Goal: Information Seeking & Learning: Learn about a topic

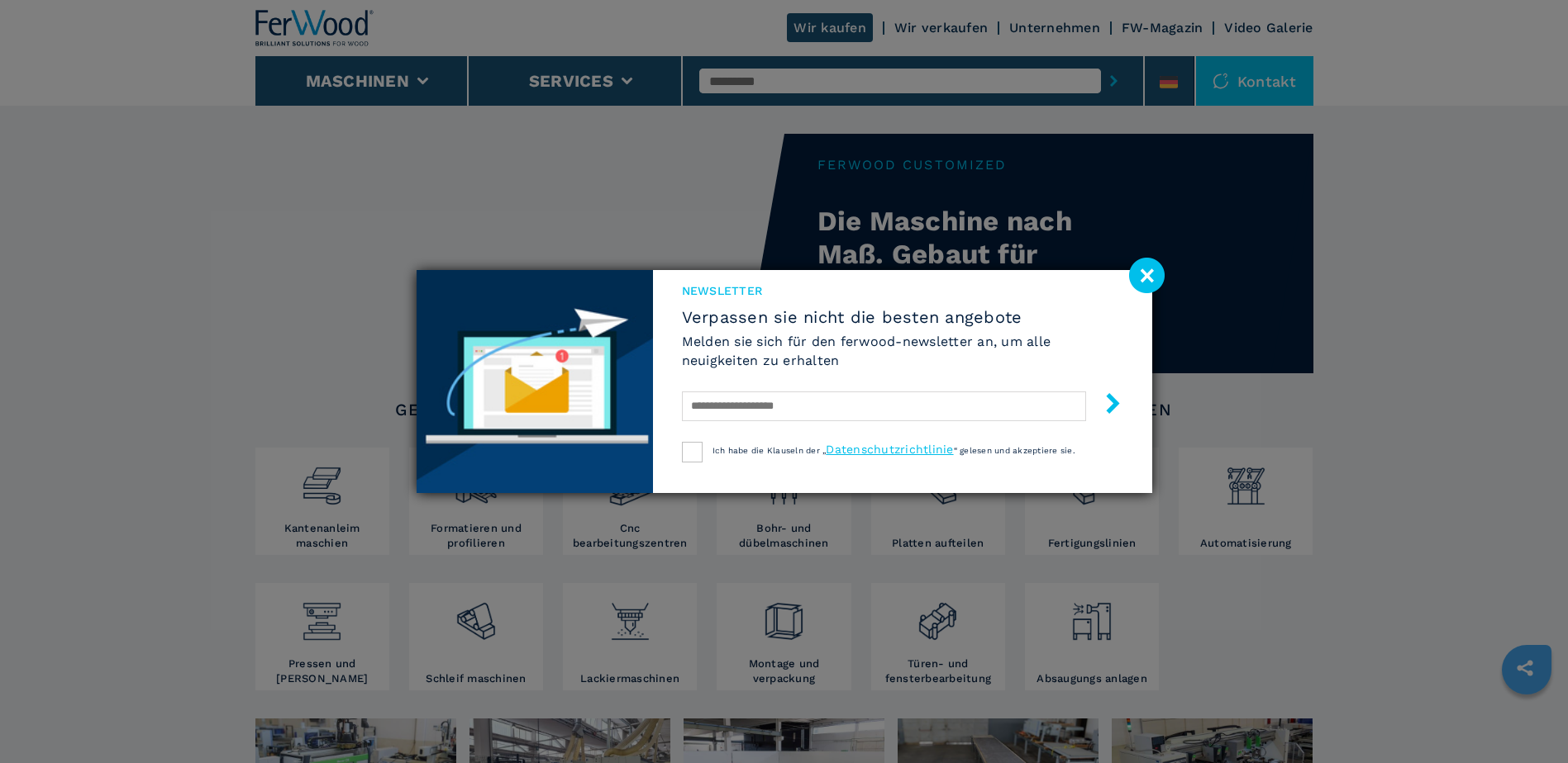
click at [1146, 275] on image at bounding box center [1146, 275] width 35 height 35
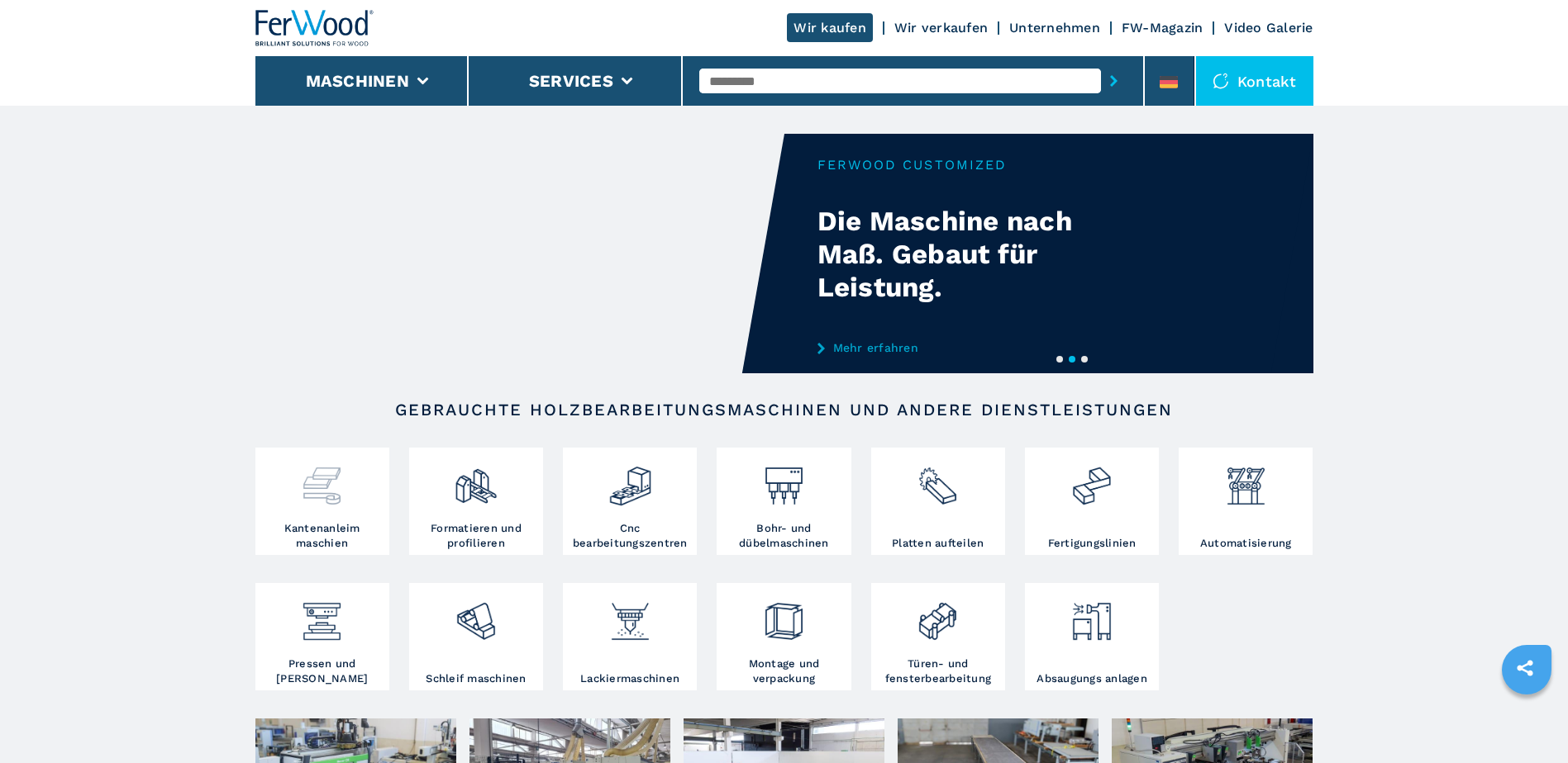
click at [344, 531] on h3 "Kantenanleim maschien" at bounding box center [322, 536] width 125 height 29
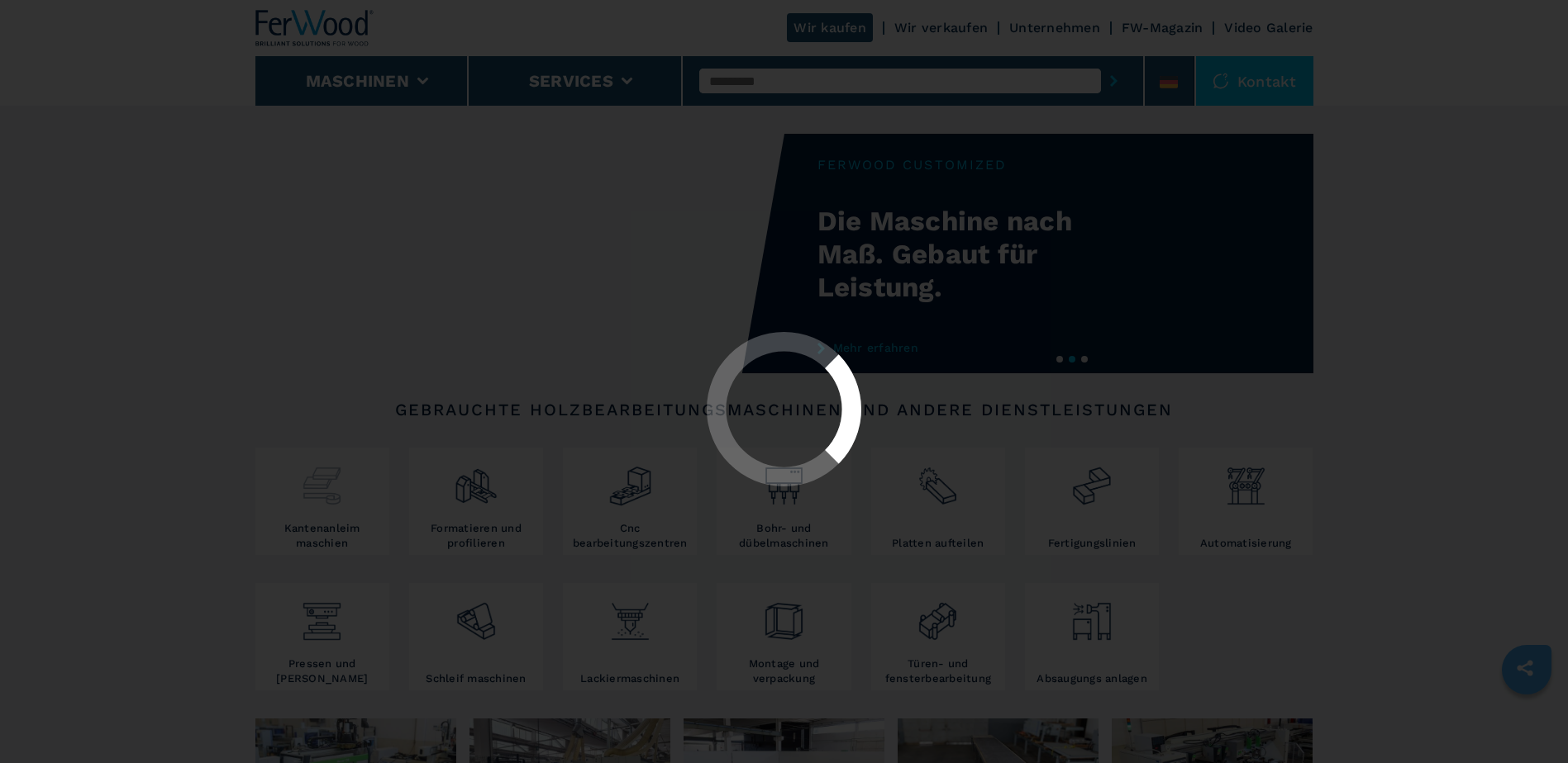
select select "**********"
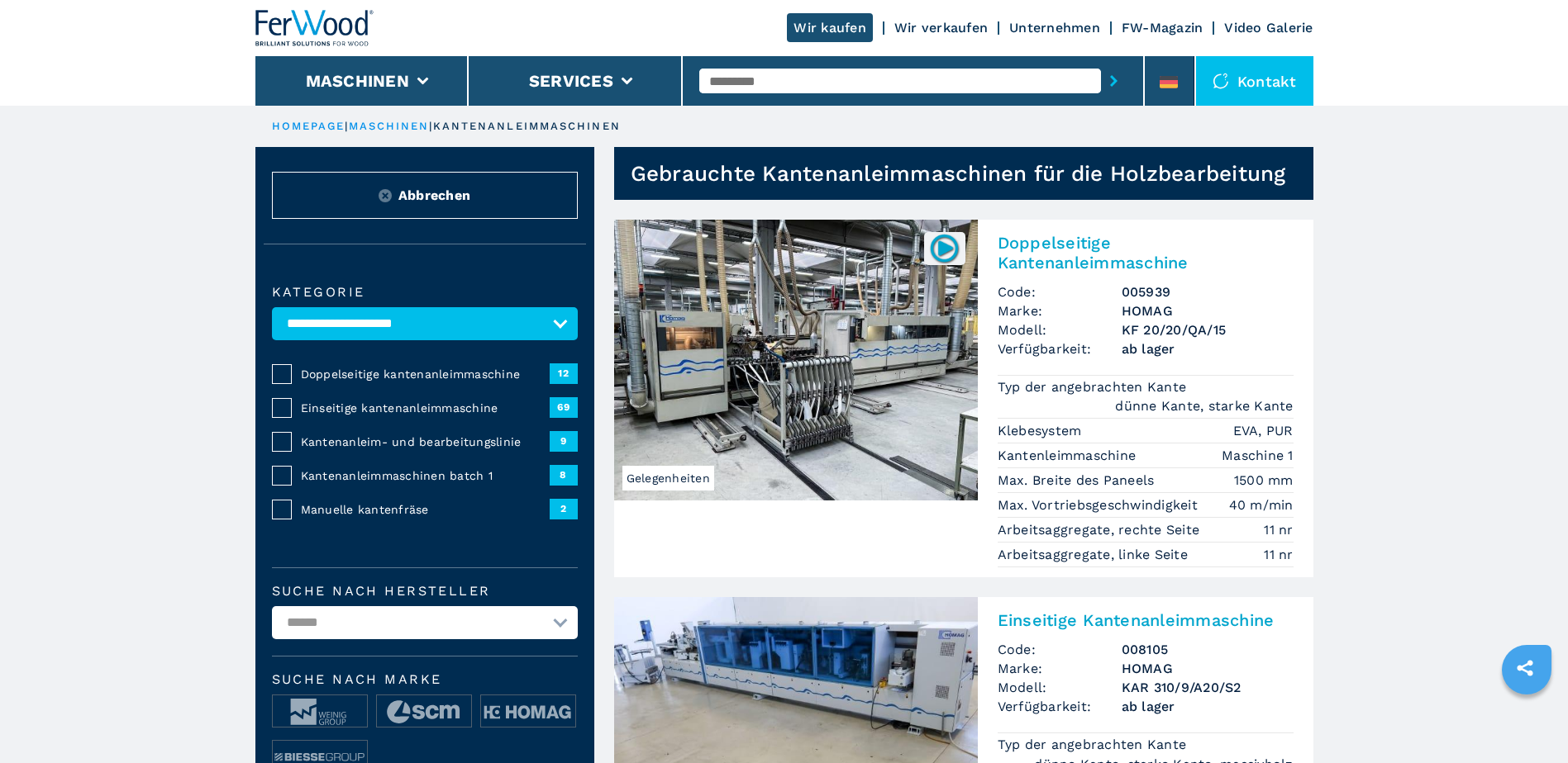
click at [401, 404] on span "Einseitige kantenanleimmaschine" at bounding box center [425, 408] width 249 height 17
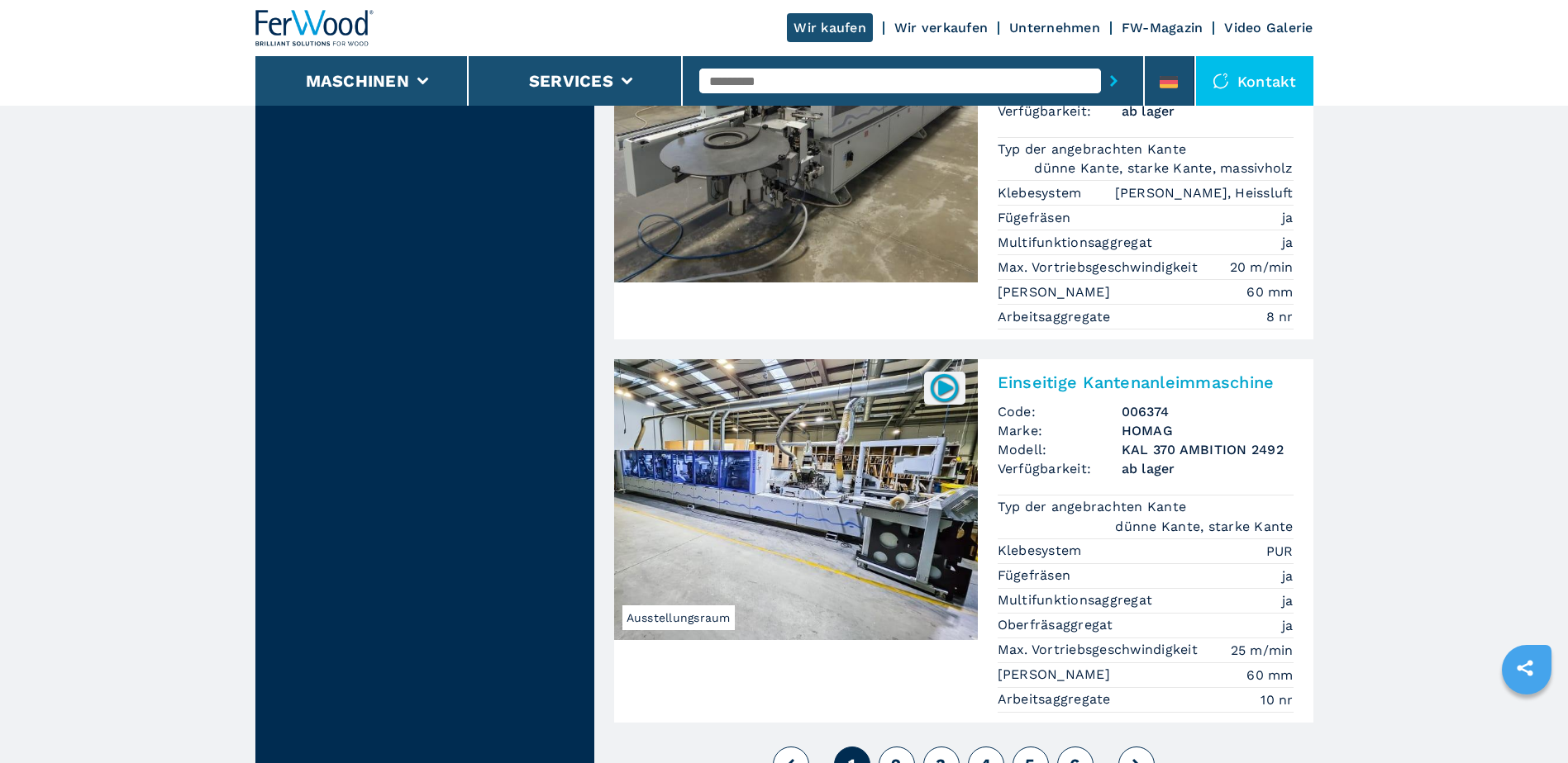
scroll to position [4130, 0]
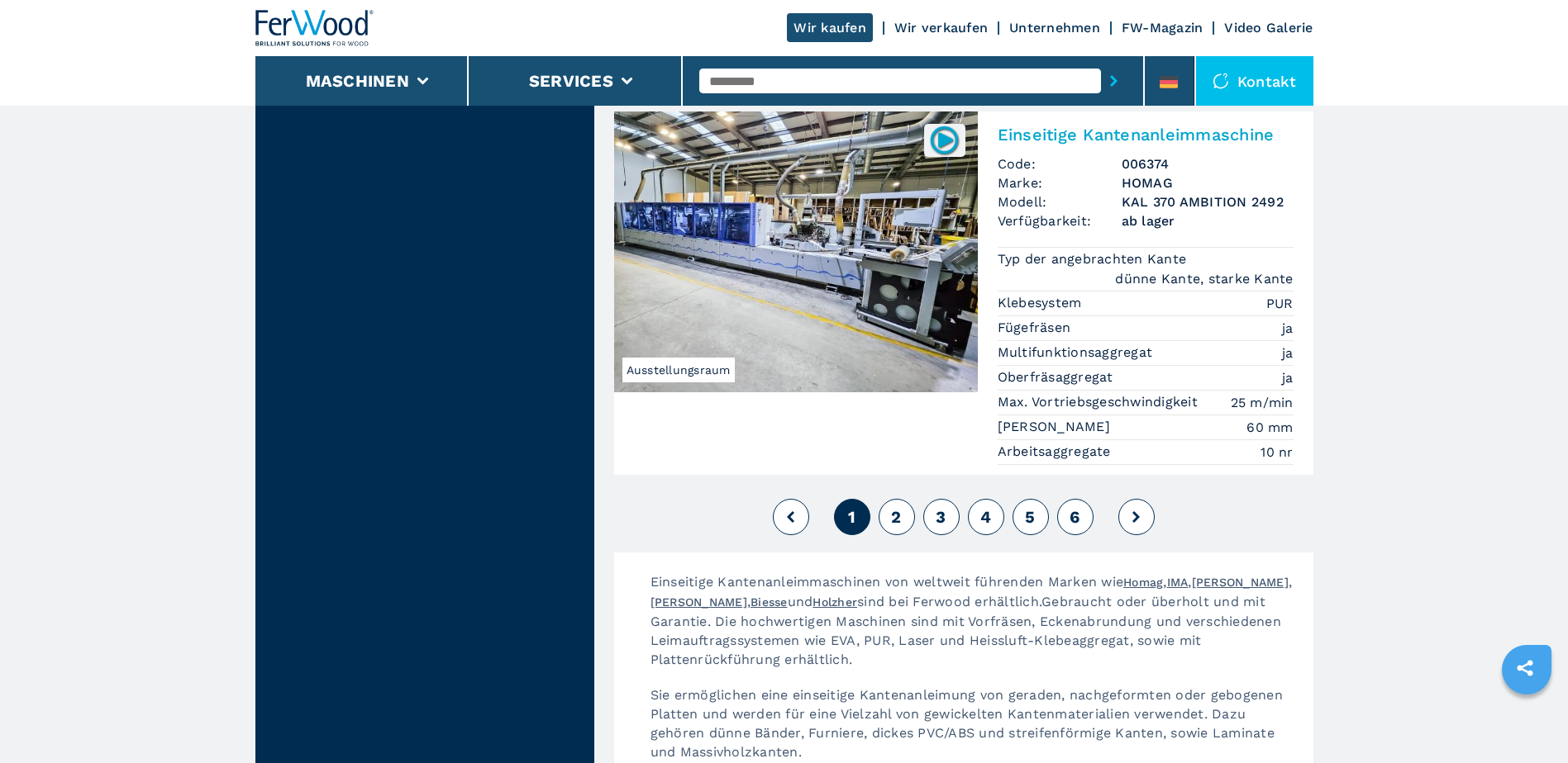
click at [891, 507] on span "2" at bounding box center [896, 517] width 10 height 20
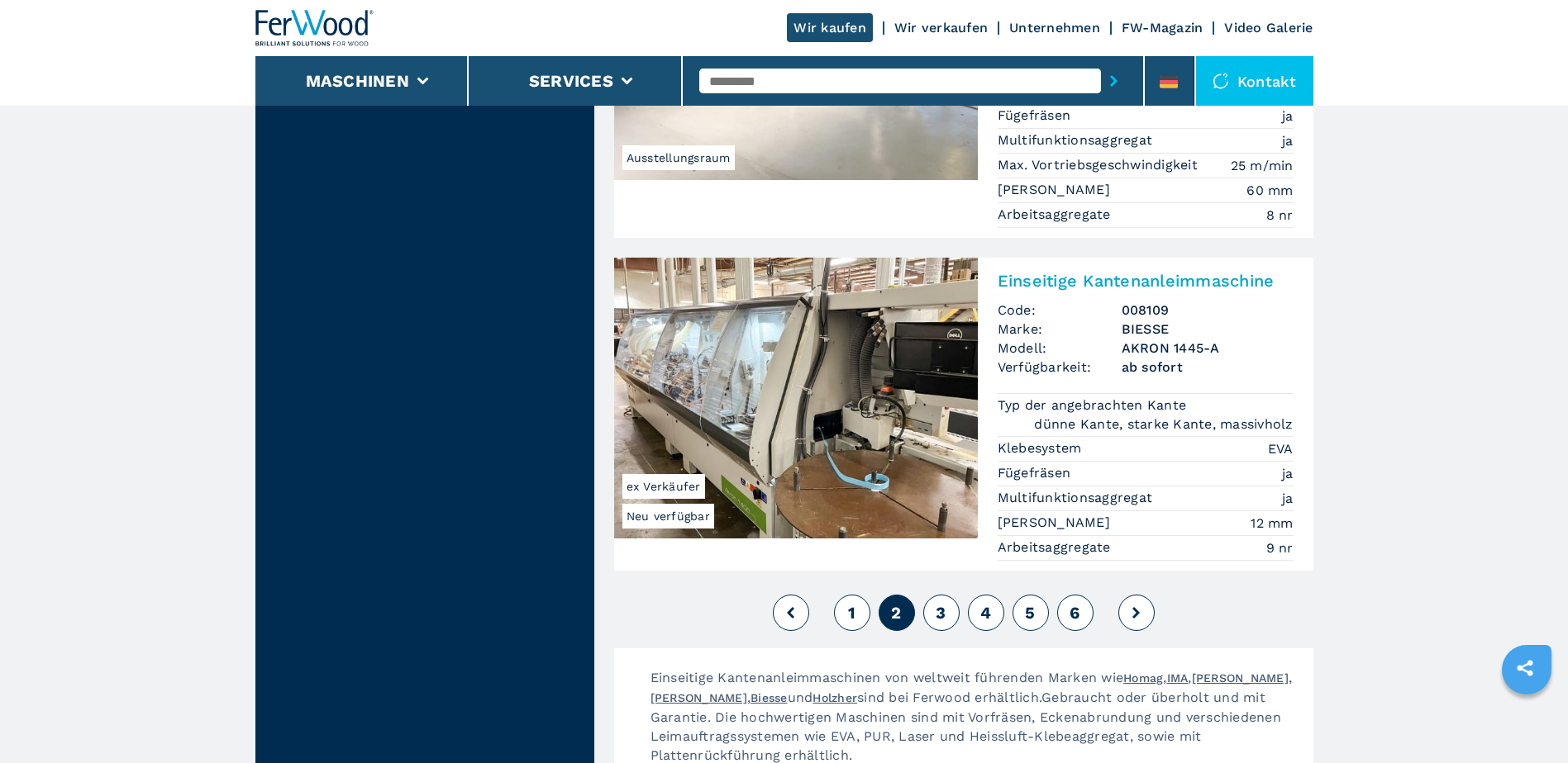
scroll to position [4130, 0]
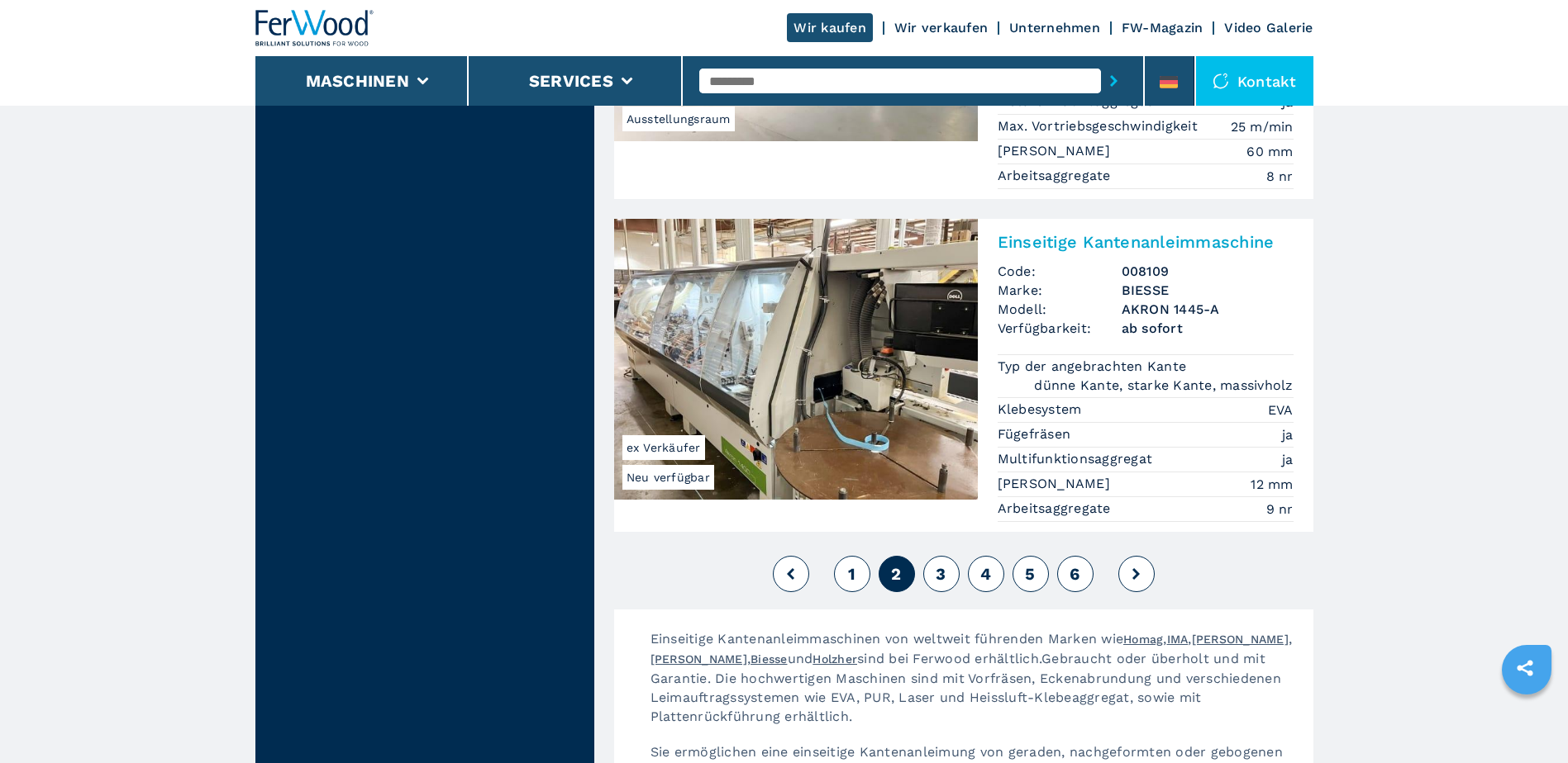
click at [930, 556] on button "3" at bounding box center [941, 574] width 36 height 36
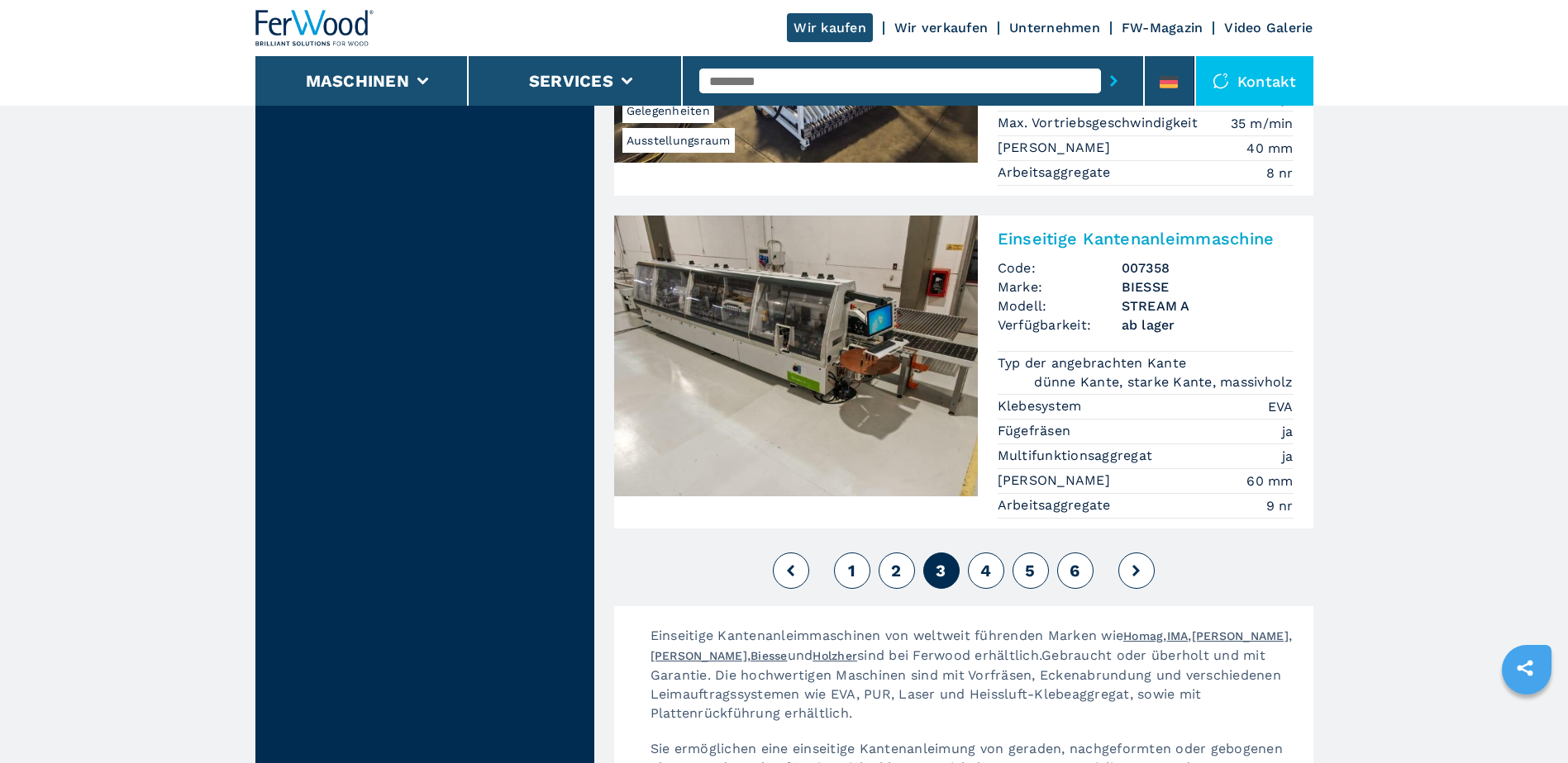
scroll to position [4187, 0]
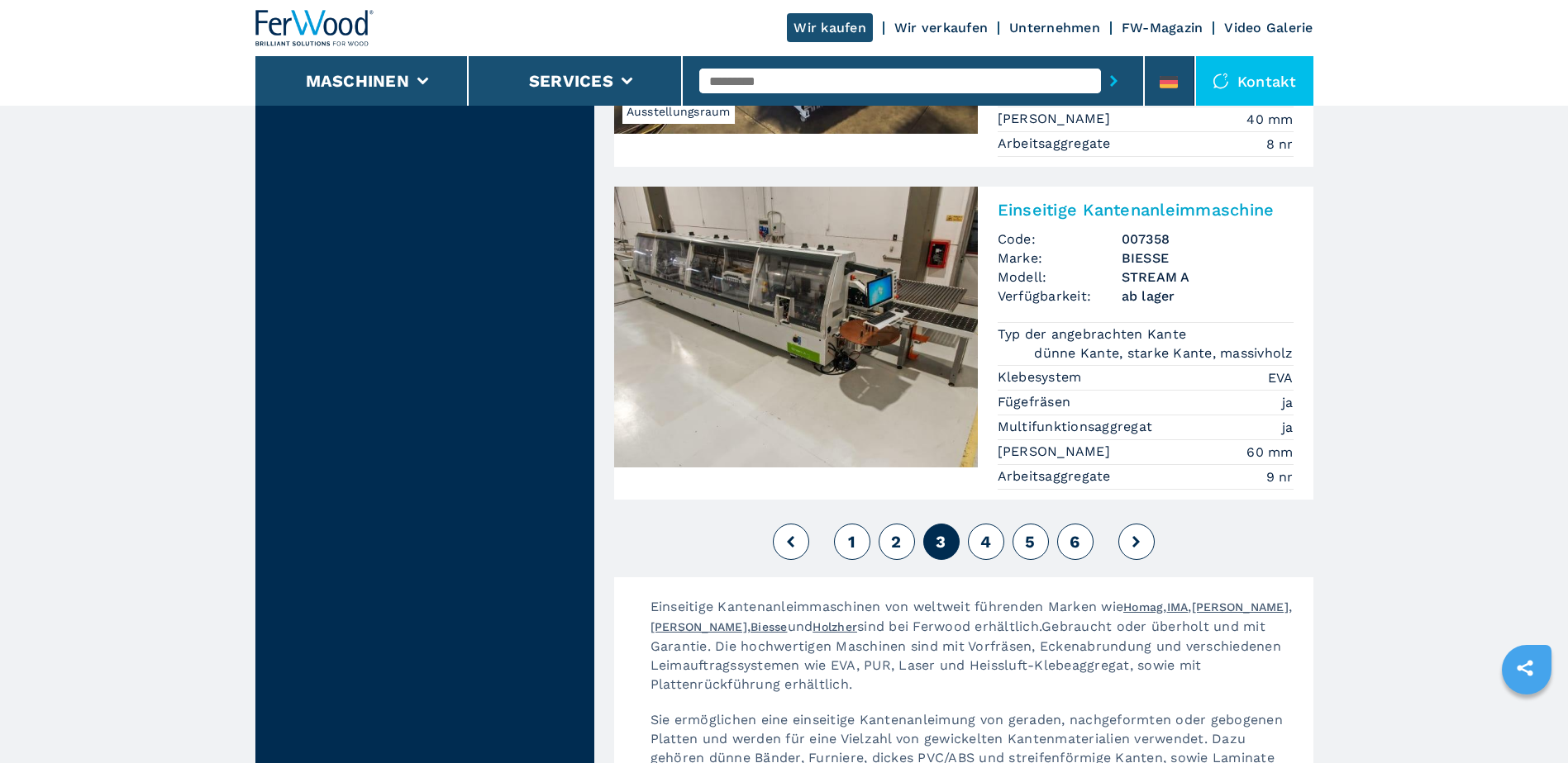
click at [986, 532] on span "4" at bounding box center [986, 542] width 11 height 20
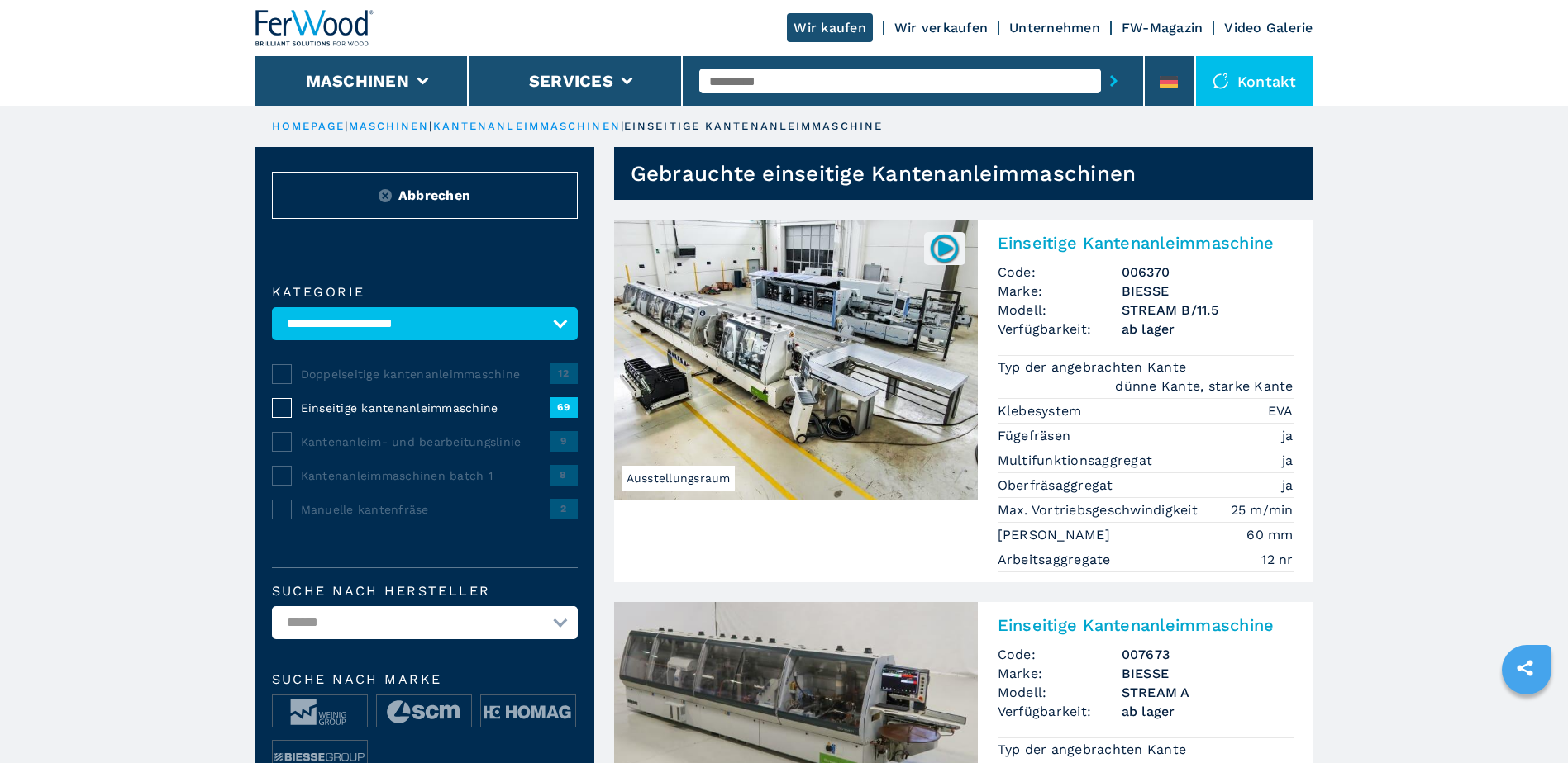
click at [842, 337] on img at bounding box center [796, 360] width 364 height 281
